Goal: Transaction & Acquisition: Subscribe to service/newsletter

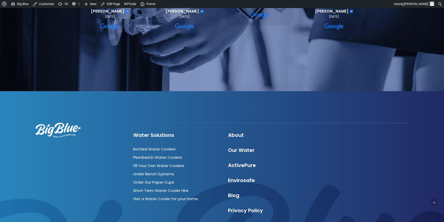
scroll to position [1526, 0]
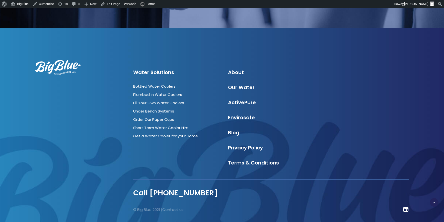
click at [435, 202] on body at bounding box center [424, 202] width 22 height 22
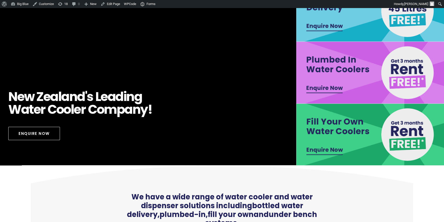
scroll to position [0, 0]
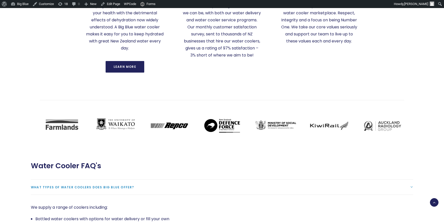
scroll to position [1526, 0]
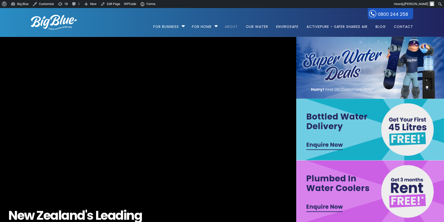
click at [227, 27] on link "About" at bounding box center [231, 24] width 20 height 32
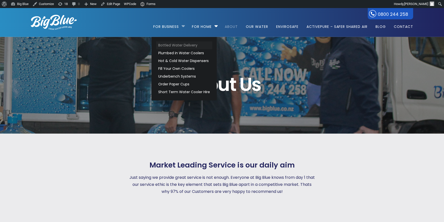
click at [168, 43] on link "Bottled Water Delivery" at bounding box center [184, 45] width 56 height 8
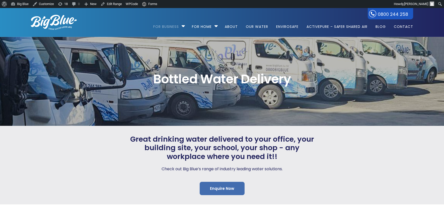
click at [216, 183] on link "Enquire Now" at bounding box center [222, 188] width 45 height 13
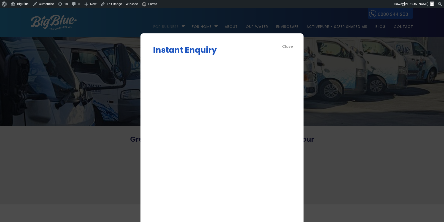
click at [287, 46] on div "Close" at bounding box center [287, 46] width 11 height 6
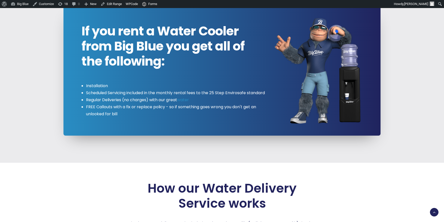
scroll to position [604, 0]
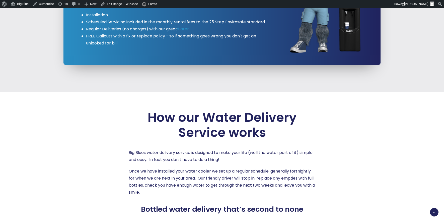
click at [433, 211] on body at bounding box center [424, 202] width 22 height 22
click at [434, 212] on body at bounding box center [424, 202] width 22 height 22
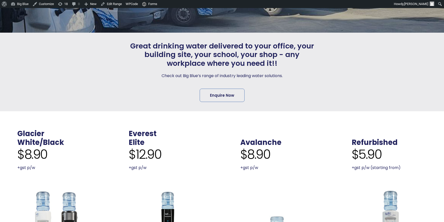
scroll to position [0, 0]
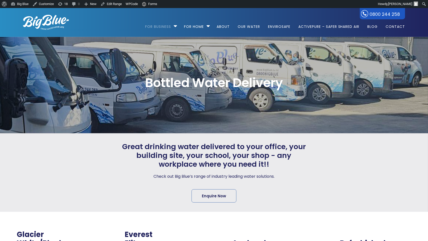
click at [43, 21] on img at bounding box center [46, 22] width 46 height 15
